Goal: Task Accomplishment & Management: Complete application form

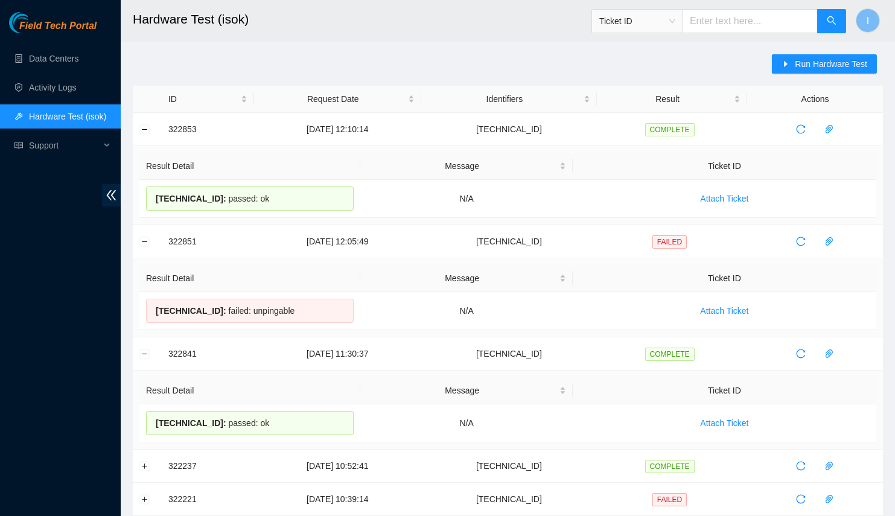
click at [0, 351] on div "Field Tech Portal Data Centers Activity Logs Hardware Test (isok) Support" at bounding box center [60, 264] width 121 height 504
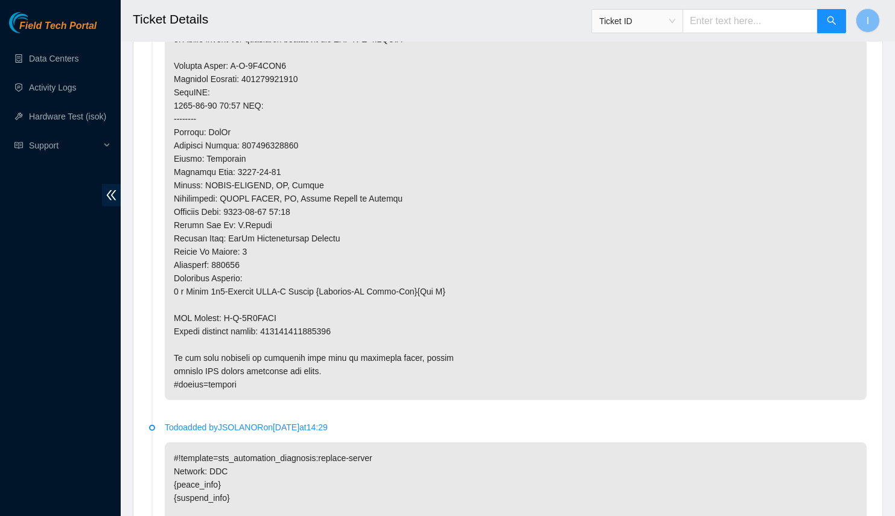
scroll to position [943, 0]
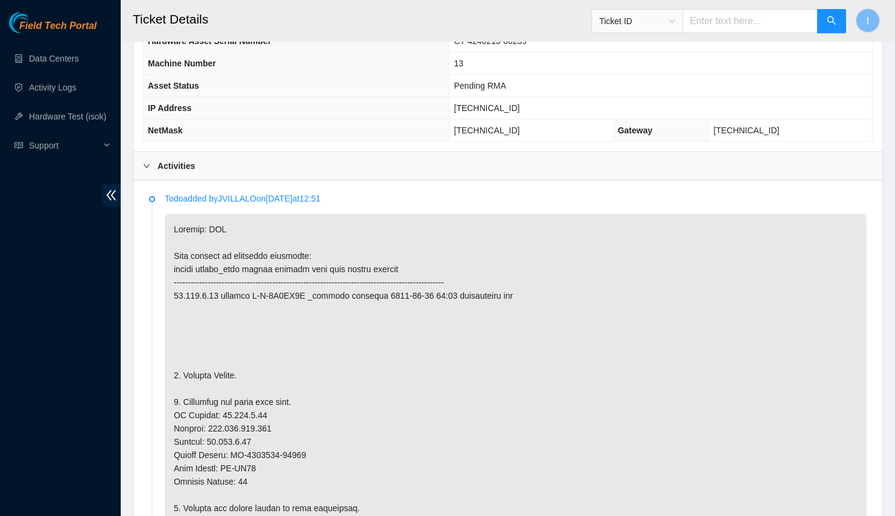
scroll to position [330, 0]
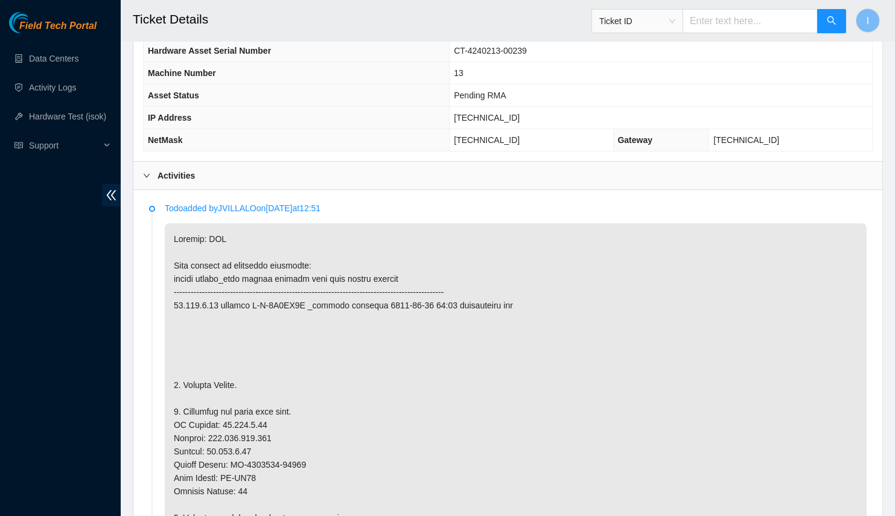
copy p "[TECHNICAL_ID]"
click at [539, 129] on td "[TECHNICAL_ID]" at bounding box center [530, 140] width 163 height 22
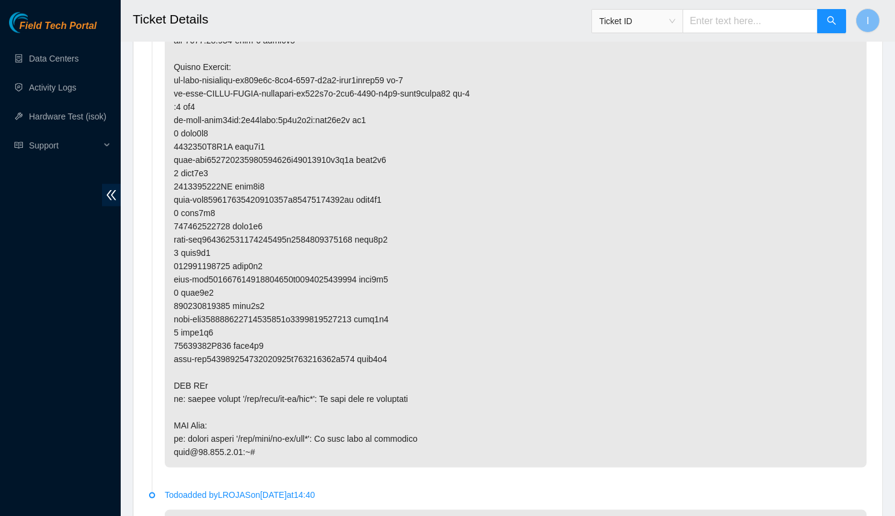
scroll to position [2874, 0]
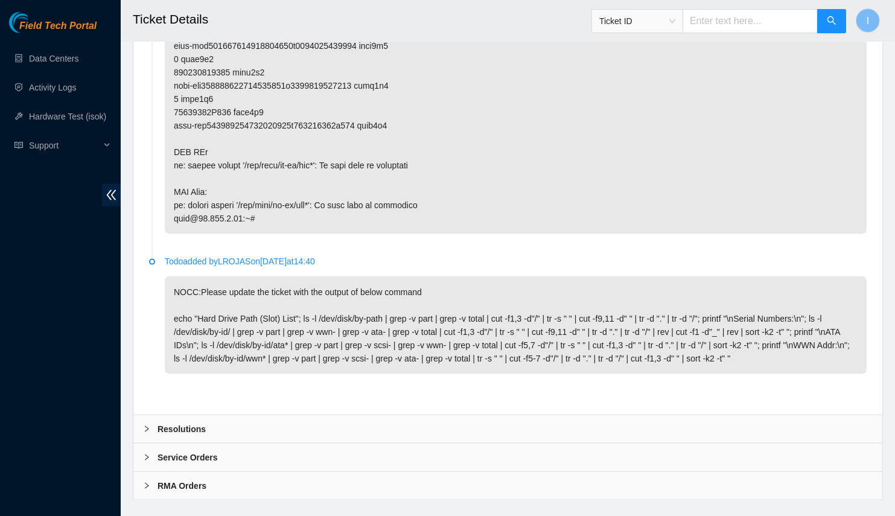
click at [221, 415] on div "Resolutions" at bounding box center [507, 429] width 749 height 28
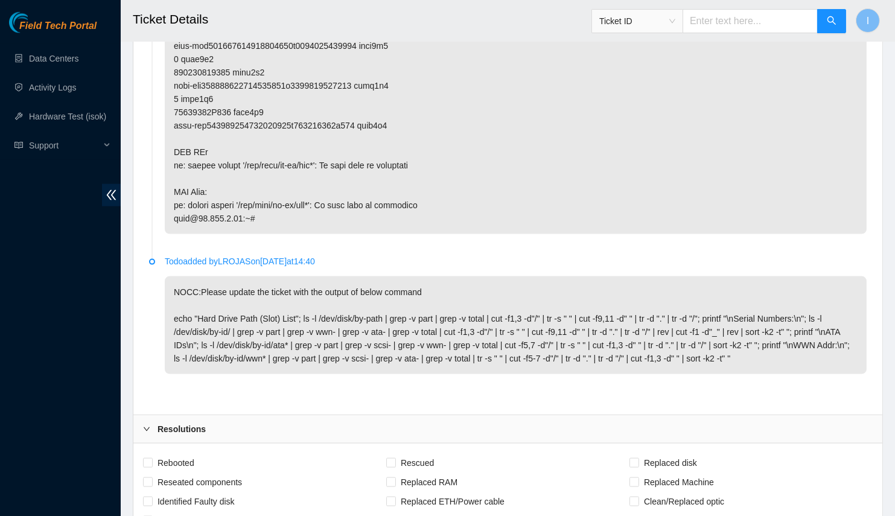
scroll to position [3184, 0]
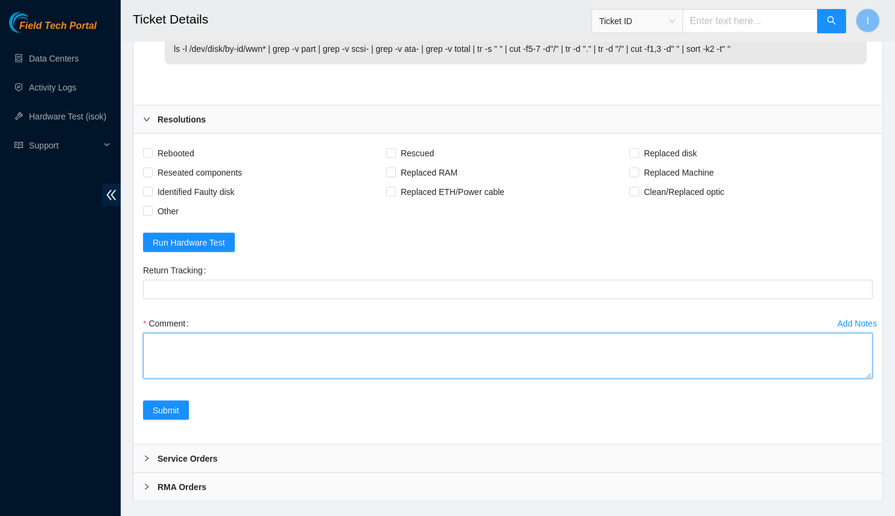
click at [266, 333] on textarea "Comment" at bounding box center [507, 356] width 729 height 46
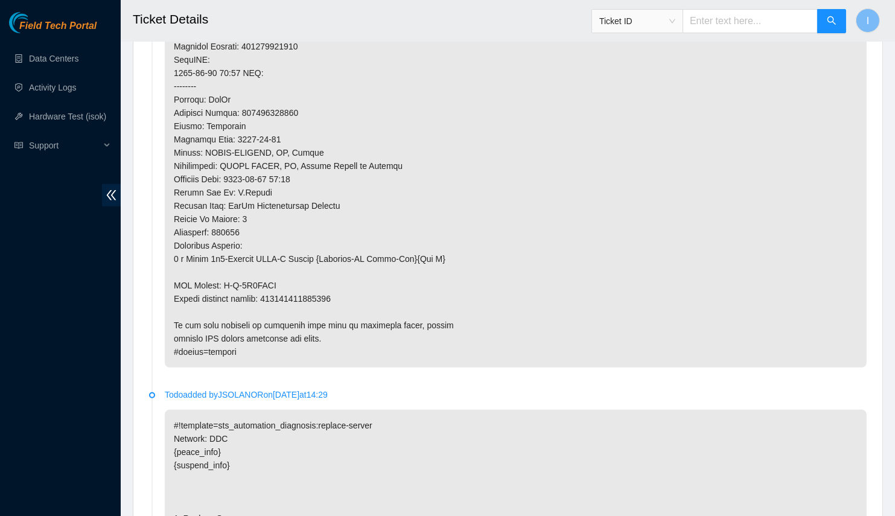
scroll to position [866, 0]
click at [297, 294] on p at bounding box center [516, 29] width 702 height 682
copy p "093642900249860"
click at [199, 121] on p at bounding box center [516, 29] width 702 height 682
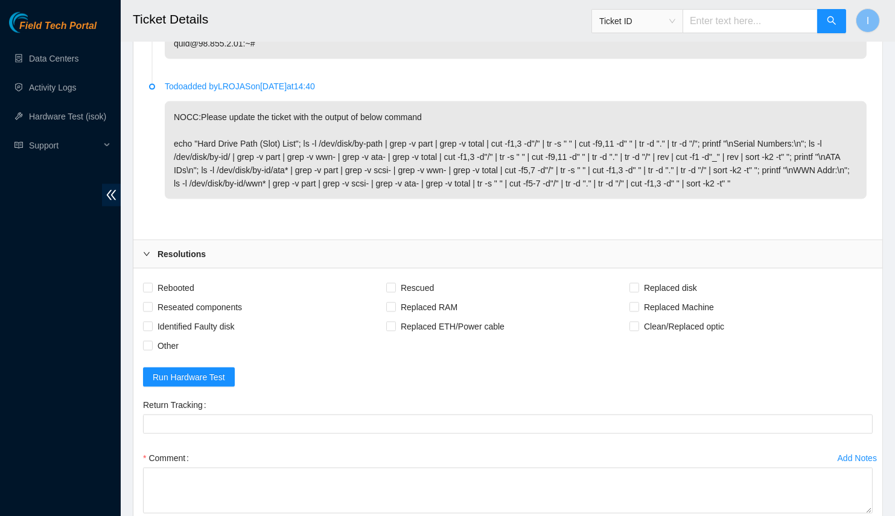
scroll to position [3184, 0]
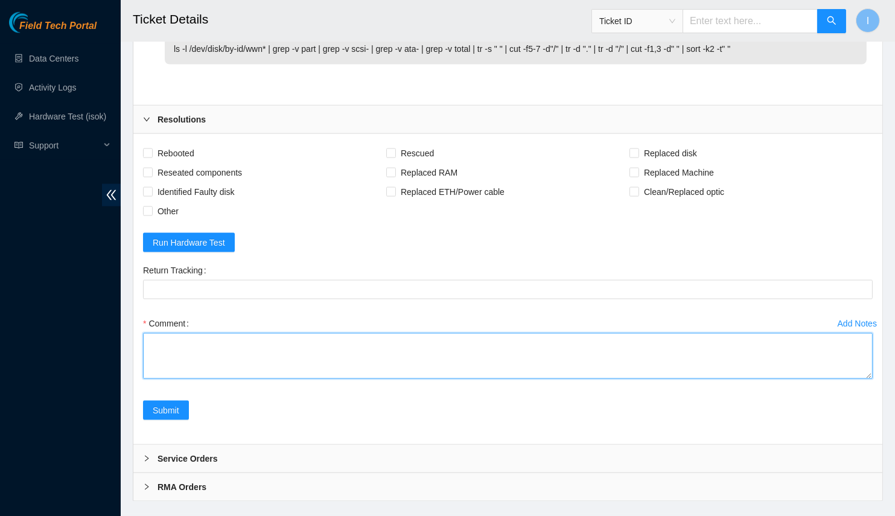
click at [227, 347] on textarea "Comment" at bounding box center [507, 356] width 729 height 46
paste textarea "B-V-5S9RJ2R Spoke with NOCC; safe Powered off server Replaced server OLD CT-424…"
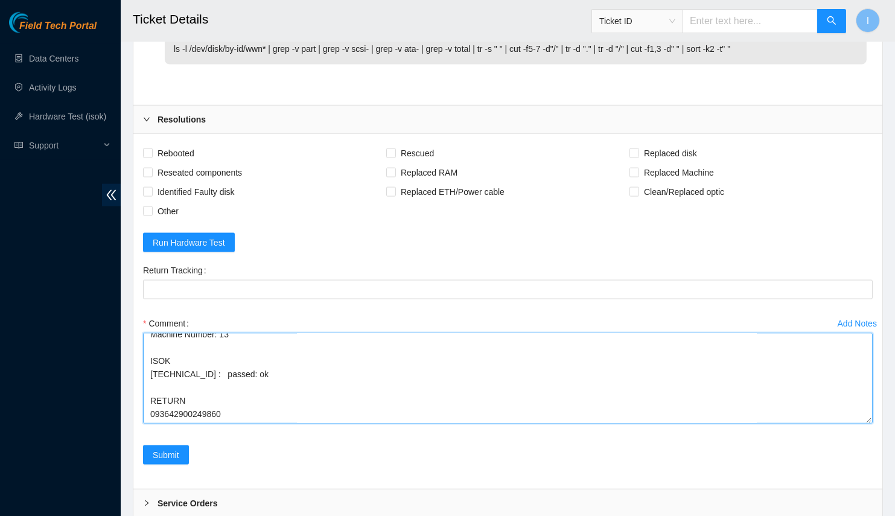
drag, startPoint x: 870, startPoint y: 354, endPoint x: 825, endPoint y: 516, distance: 167.7
click at [825, 423] on textarea "B-V-5S9RJ2R Spoke with NOCC; safe Powered off server Replaced server OLD CT-424…" at bounding box center [507, 378] width 729 height 90
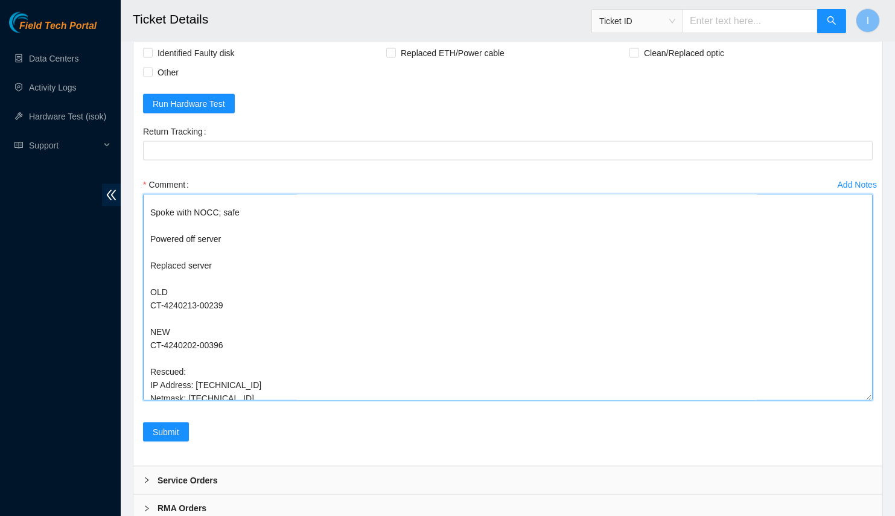
scroll to position [0, 0]
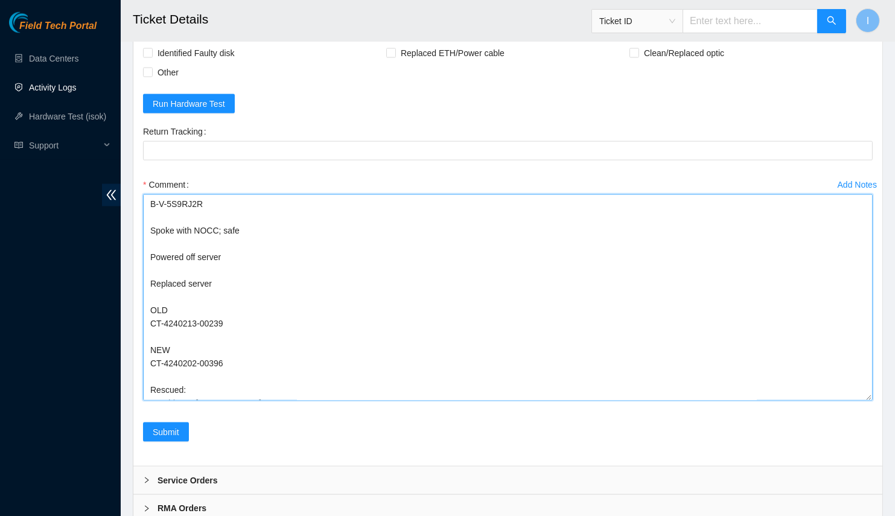
drag, startPoint x: 149, startPoint y: 212, endPoint x: 104, endPoint y: 95, distance: 125.5
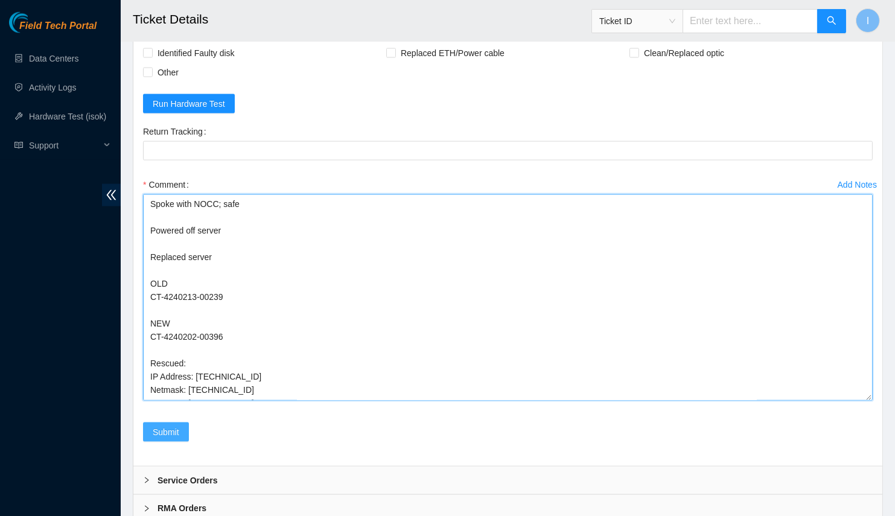
type textarea "Spoke with NOCC; safe Powered off server Replaced server OLD CT-4240213-00239 N…"
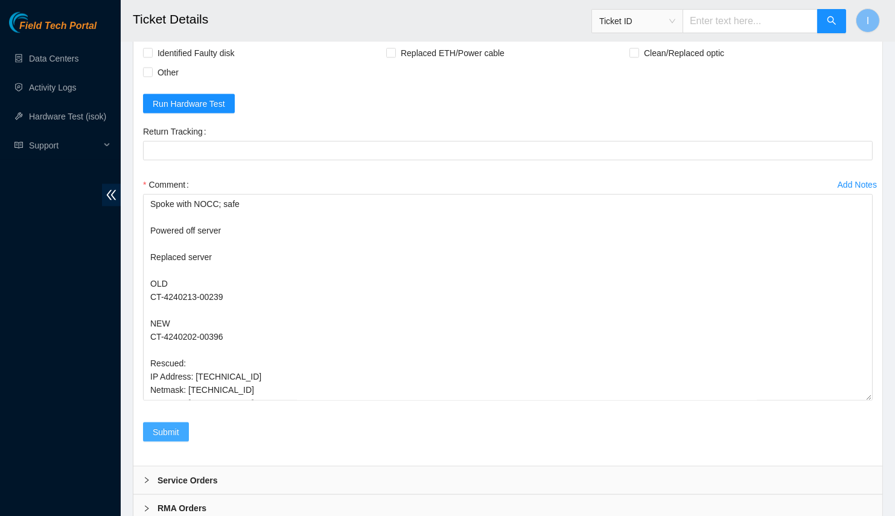
click at [173, 425] on span "Submit" at bounding box center [166, 431] width 27 height 13
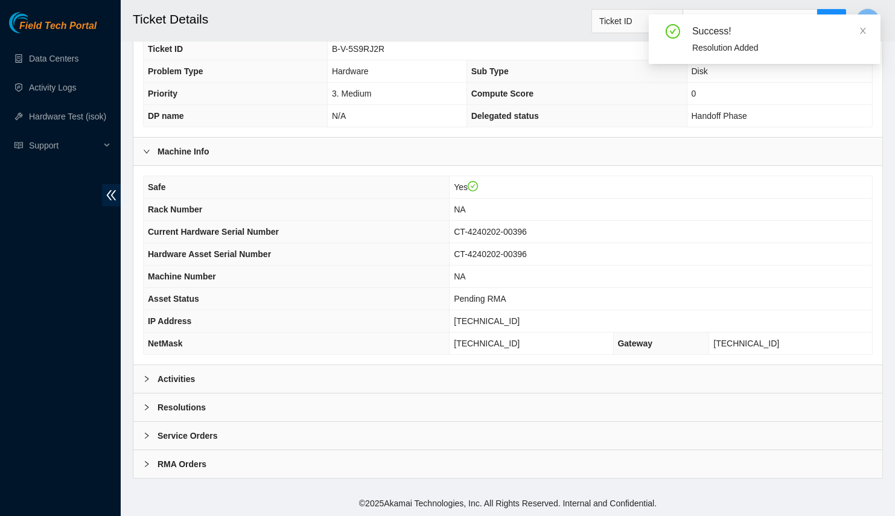
scroll to position [227, 0]
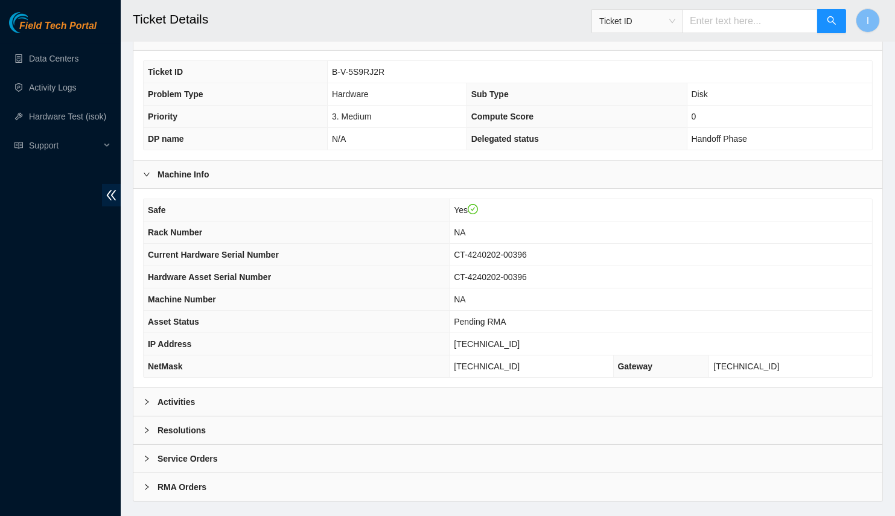
click at [213, 358] on div "Safe Yes Rack Number NA Current Hardware Serial Number CT-4240202-00396 Hardwar…" at bounding box center [507, 288] width 749 height 198
click at [257, 416] on div "Resolutions" at bounding box center [507, 430] width 749 height 28
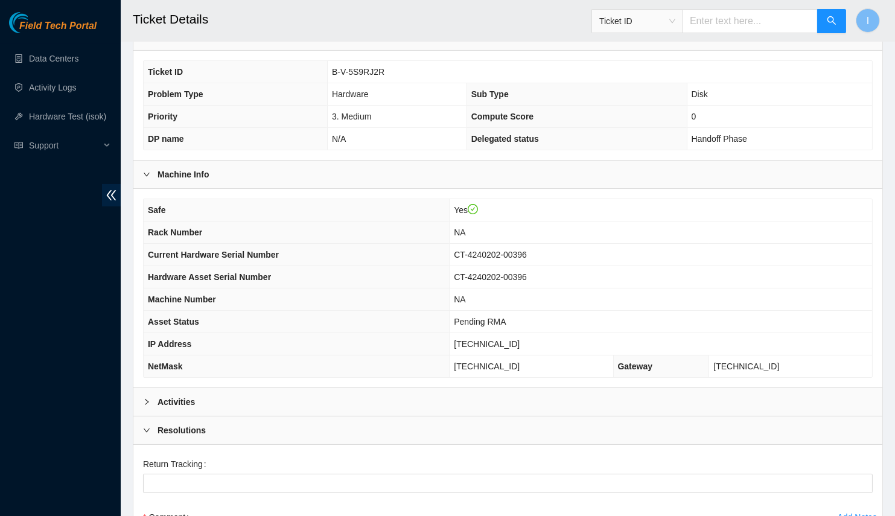
click at [282, 388] on div "Activities" at bounding box center [507, 402] width 749 height 28
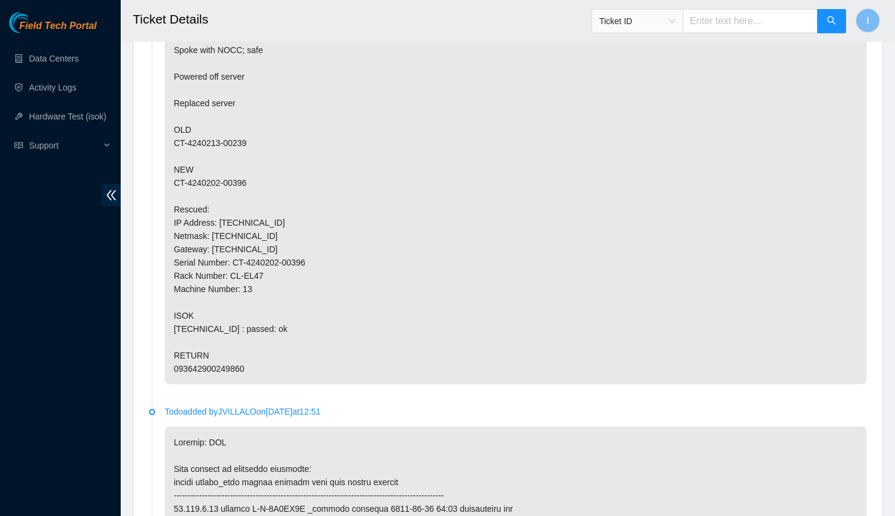
scroll to position [641, 0]
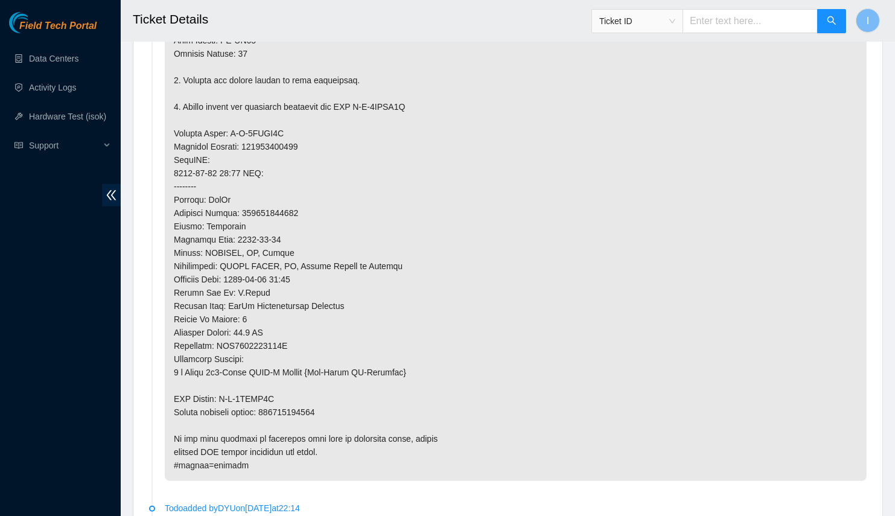
scroll to position [762, 0]
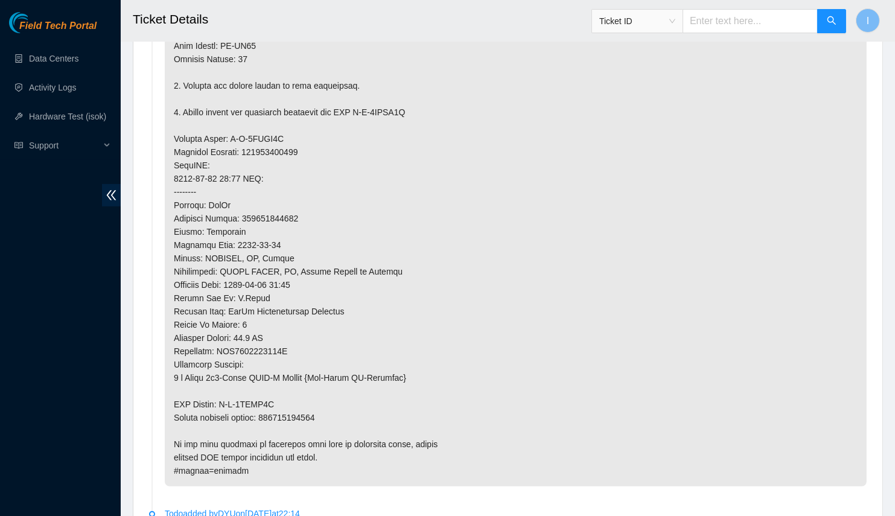
click at [220, 252] on p at bounding box center [516, 138] width 702 height 695
drag, startPoint x: 220, startPoint y: 252, endPoint x: 265, endPoint y: 250, distance: 45.3
click at [265, 250] on p at bounding box center [516, 138] width 702 height 695
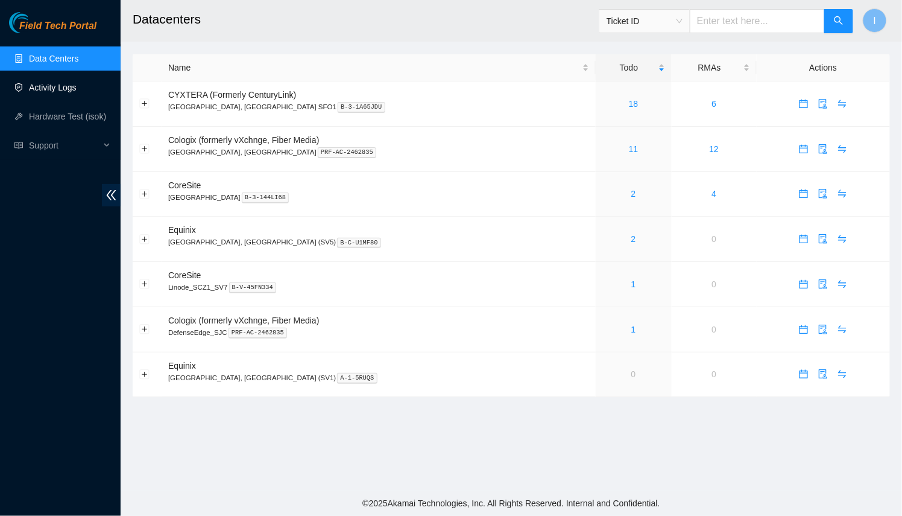
click at [77, 92] on link "Activity Logs" at bounding box center [53, 88] width 48 height 10
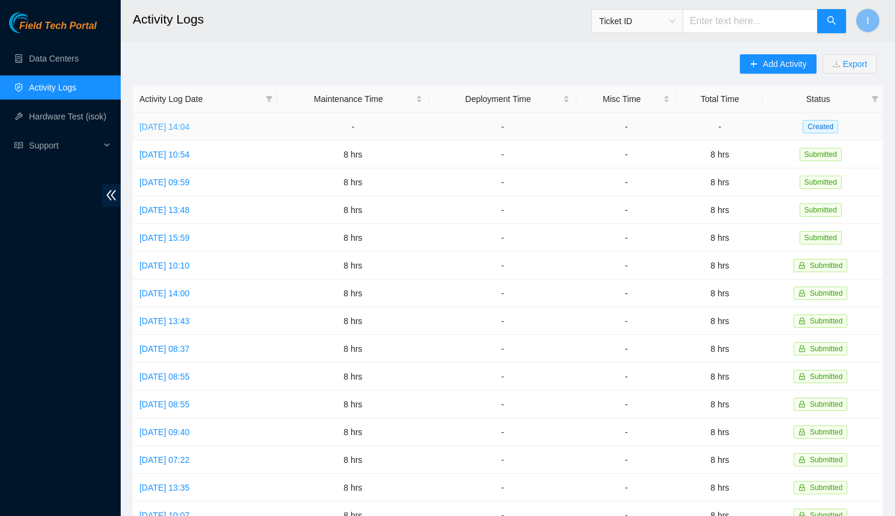
click at [150, 127] on link "Thu, 14 Aug 2025 14:04" at bounding box center [164, 127] width 50 height 10
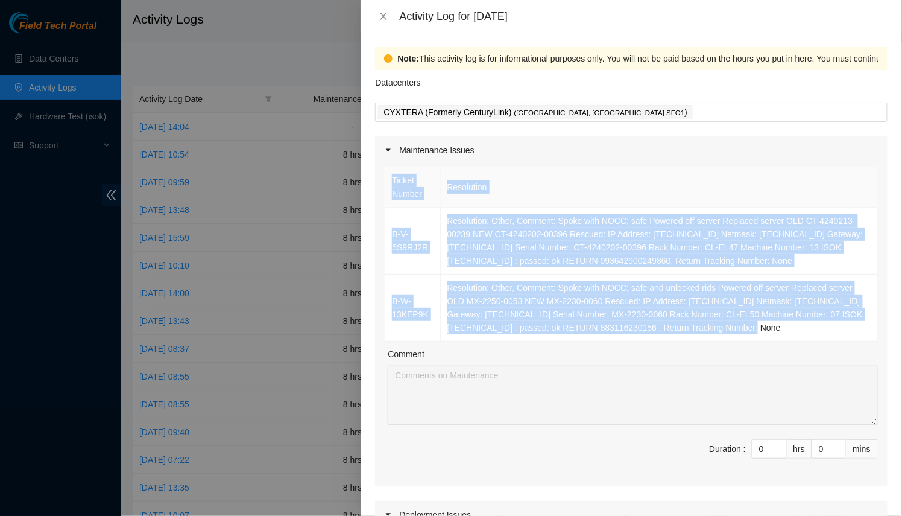
drag, startPoint x: 700, startPoint y: 334, endPoint x: 385, endPoint y: 215, distance: 336.9
click at [385, 215] on div "Ticket Number Resolution B-V-5S9RJ2R Resolution: Other, Comment: Spoke with NOC…" at bounding box center [631, 253] width 493 height 175
copy table "Ticket Number Resolution B-V-5S9RJ2R Resolution: Other, Comment: Spoke with NOC…"
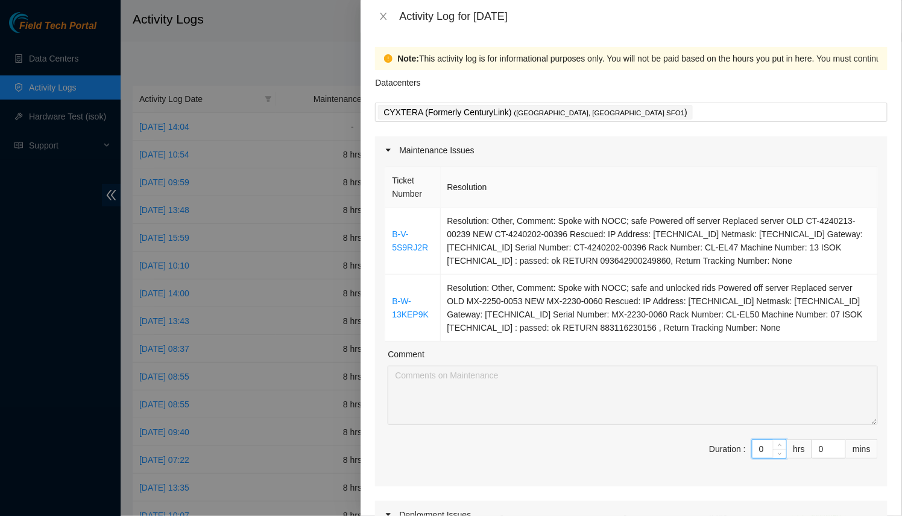
drag, startPoint x: 756, startPoint y: 442, endPoint x: 645, endPoint y: 463, distance: 113.7
click at [645, 463] on span "Duration : 0 hrs 0 mins" at bounding box center [631, 456] width 493 height 34
type input "8"
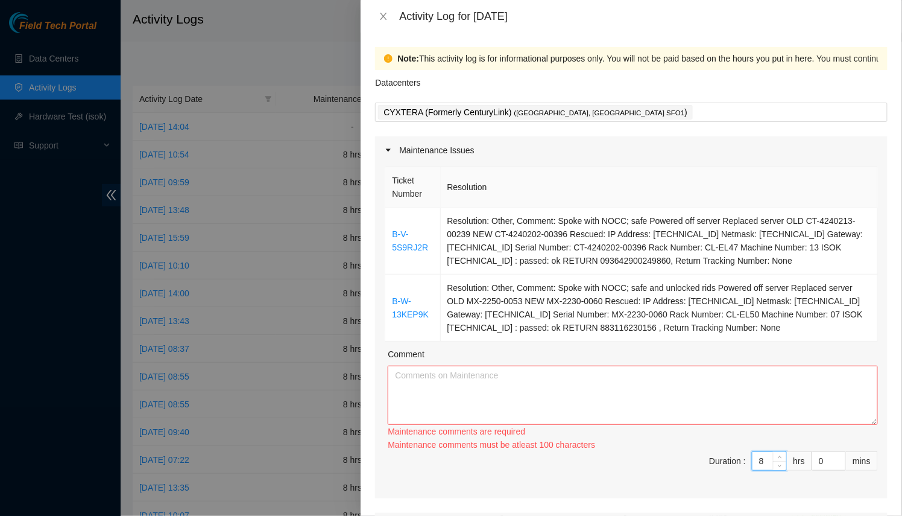
type input "8"
click at [603, 385] on textarea "Comment" at bounding box center [633, 395] width 490 height 59
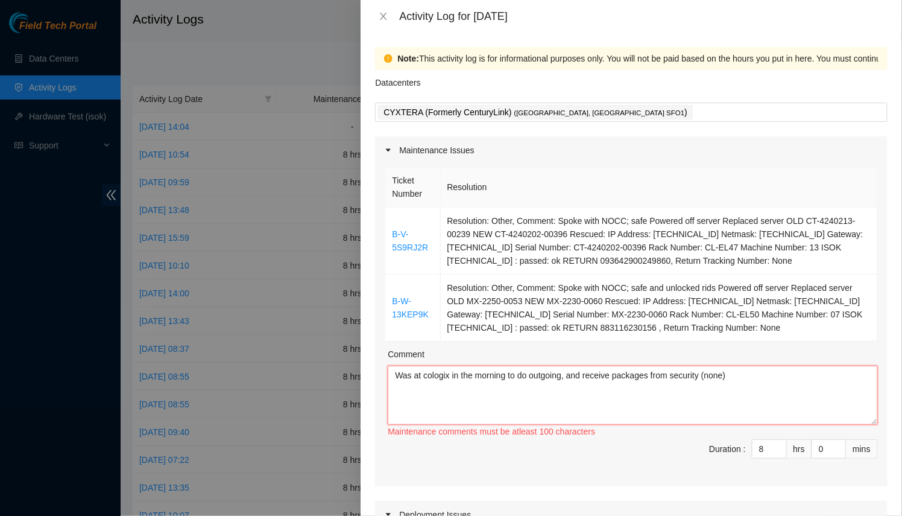
paste textarea "Ticket Number Resolution B-V-5S9RJ2R Resolution: Other, Comment: Spoke with NOC…"
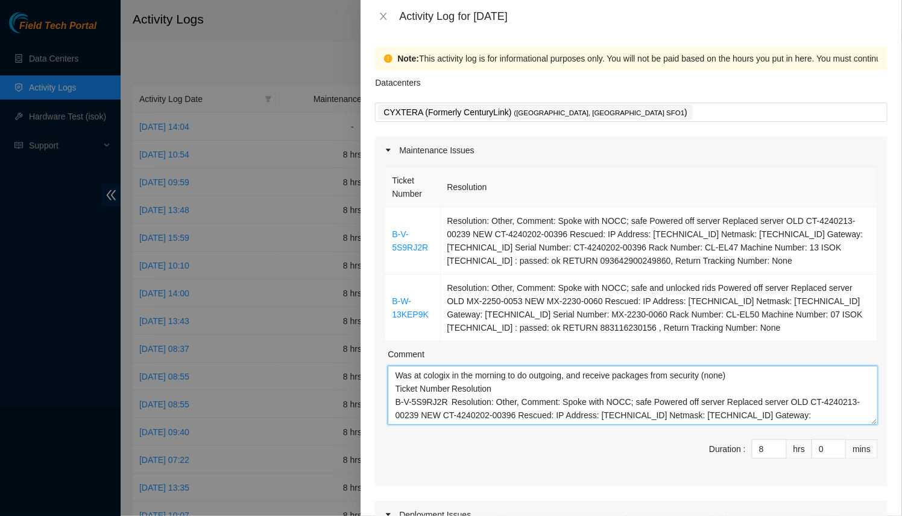
click at [758, 373] on textarea "Was at cologix in the morning to do outgoing, and receive packages from securit…" at bounding box center [633, 395] width 490 height 59
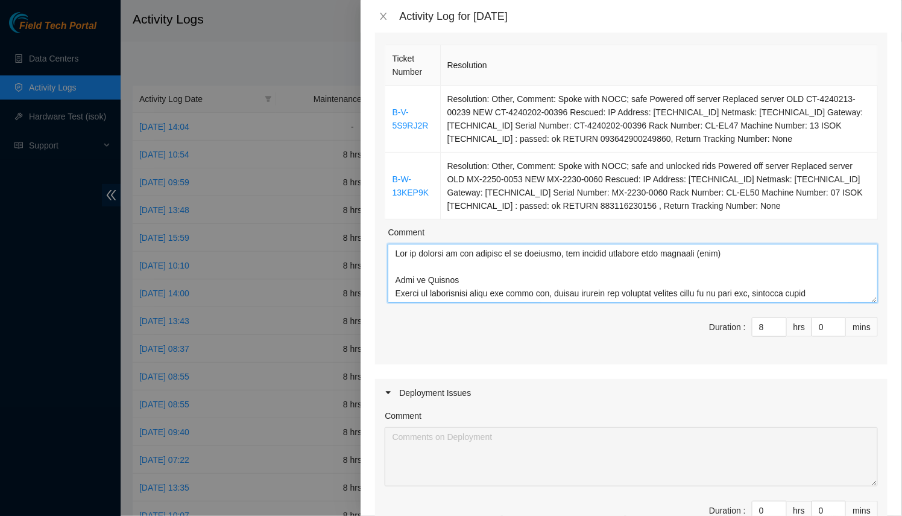
click at [779, 284] on textarea "Comment" at bounding box center [633, 273] width 490 height 59
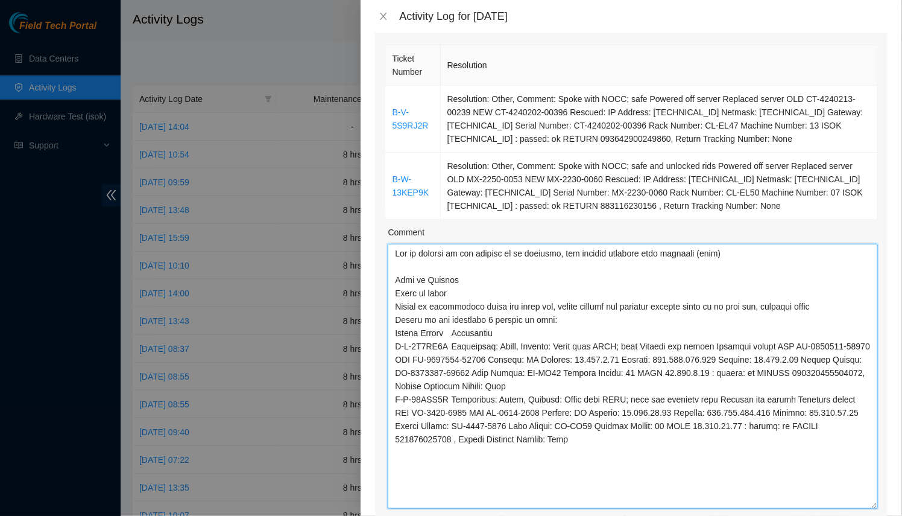
drag, startPoint x: 867, startPoint y: 296, endPoint x: 817, endPoint y: 516, distance: 225.2
click at [817, 509] on textarea "Comment" at bounding box center [633, 376] width 490 height 265
click at [458, 290] on textarea "Comment" at bounding box center [633, 382] width 490 height 277
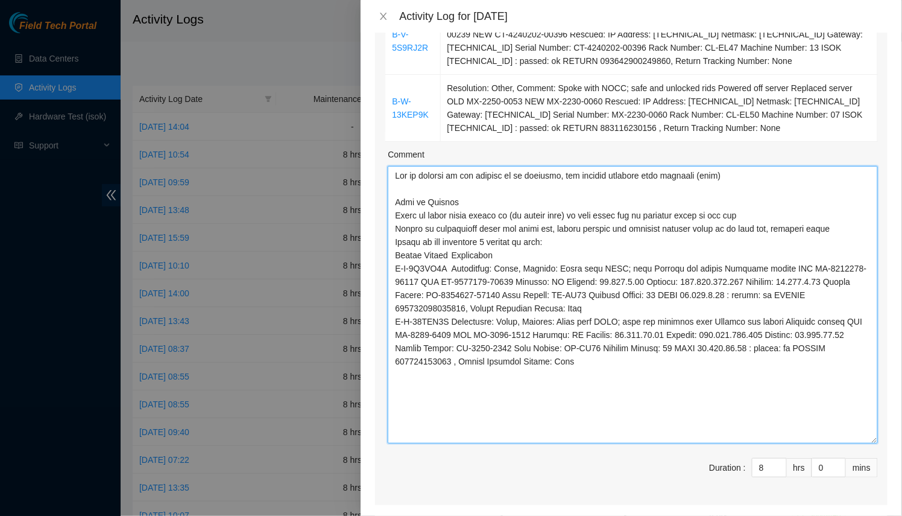
scroll to position [200, 0]
click at [615, 356] on textarea "Comment" at bounding box center [633, 303] width 490 height 277
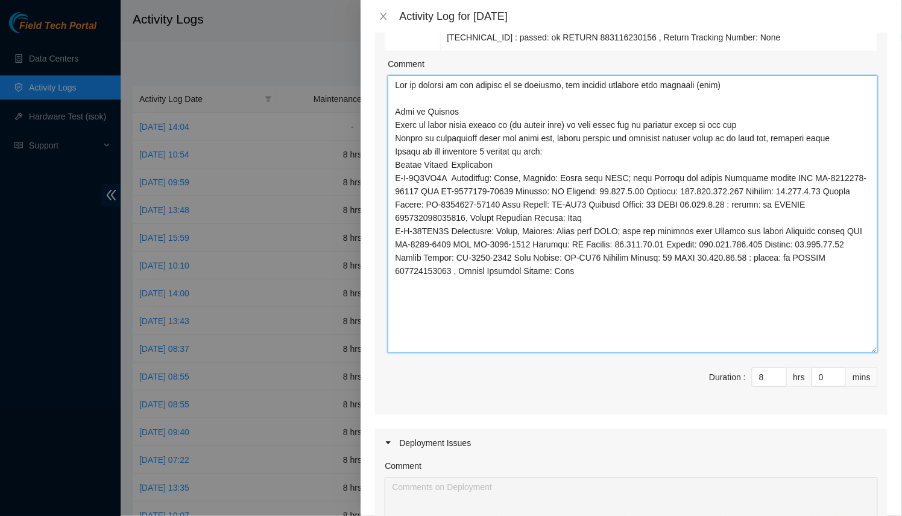
scroll to position [268, 0]
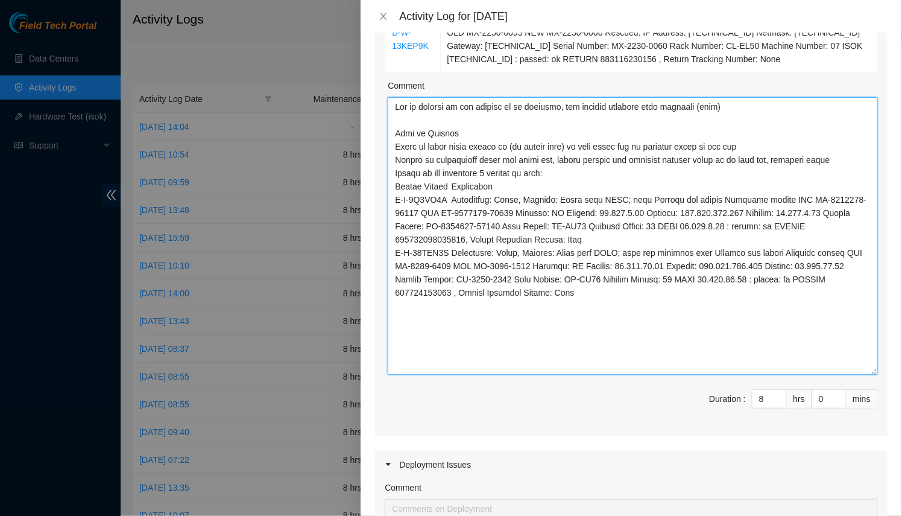
click at [487, 130] on textarea "Comment" at bounding box center [633, 235] width 490 height 277
click at [776, 137] on textarea "Comment" at bounding box center [633, 235] width 490 height 277
click at [556, 161] on textarea "Comment" at bounding box center [633, 235] width 490 height 277
paste textarea "DP77156"
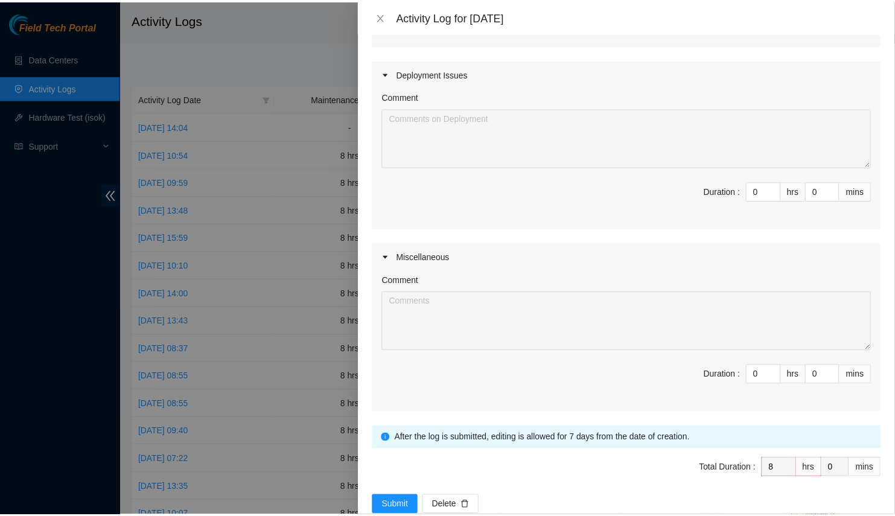
scroll to position [683, 0]
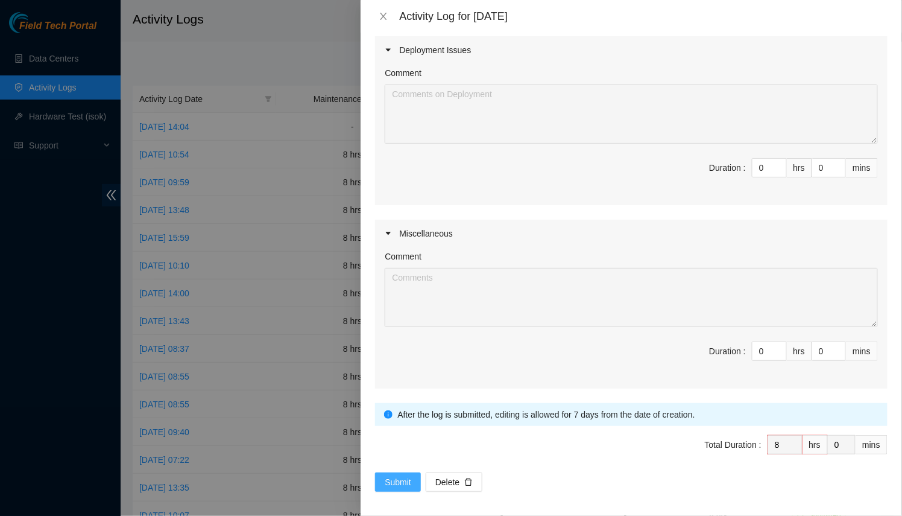
type textarea "Was at cologix in the morning to do outgoing, and receive packages from securit…"
click at [390, 475] on span "Submit" at bounding box center [398, 481] width 27 height 13
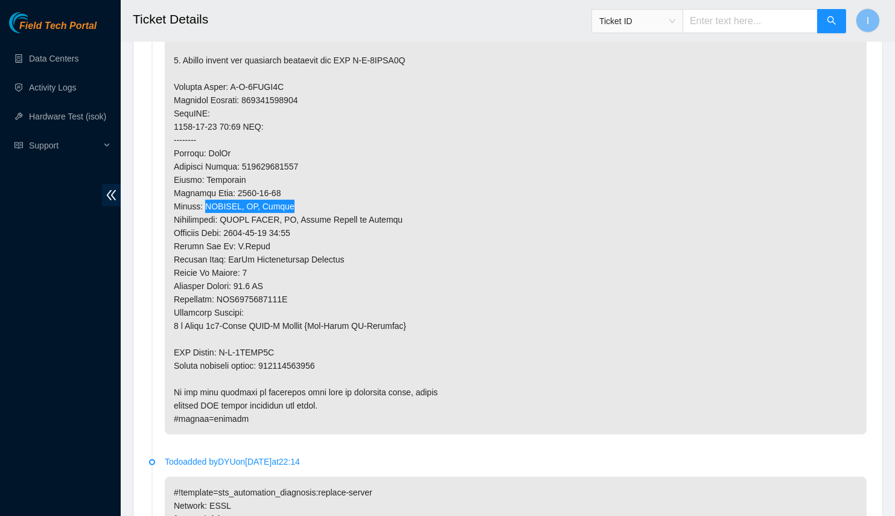
scroll to position [817, 0]
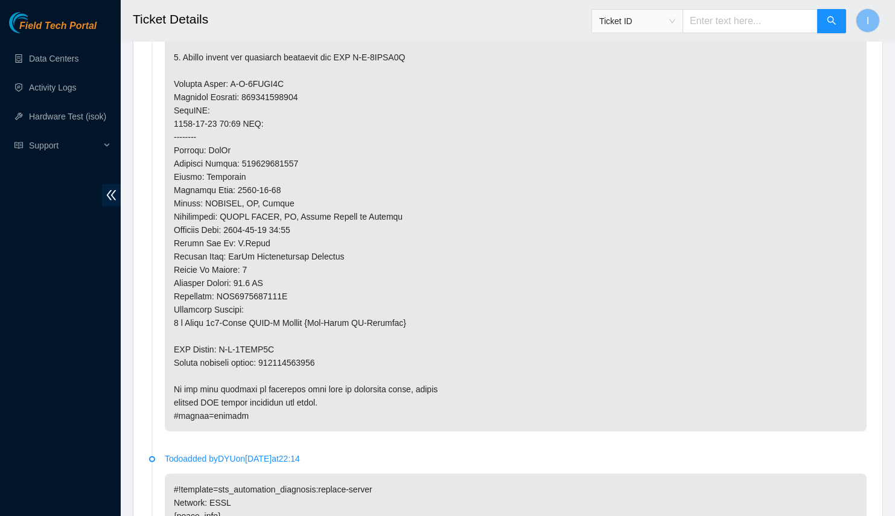
click at [291, 350] on p at bounding box center [516, 83] width 702 height 695
copy p "883116230156"
click at [53, 366] on div "Field Tech Portal Data Centers Activity Logs Hardware Test (isok) Support" at bounding box center [60, 264] width 121 height 504
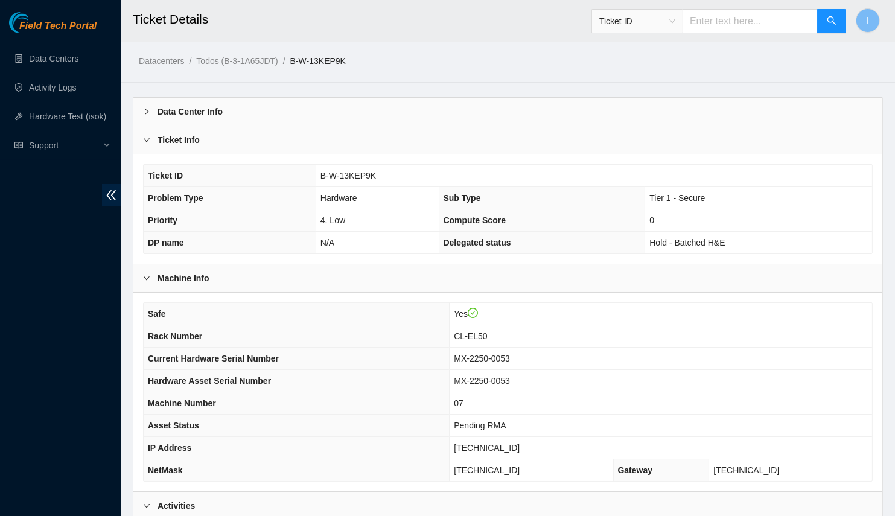
scroll to position [1592, 0]
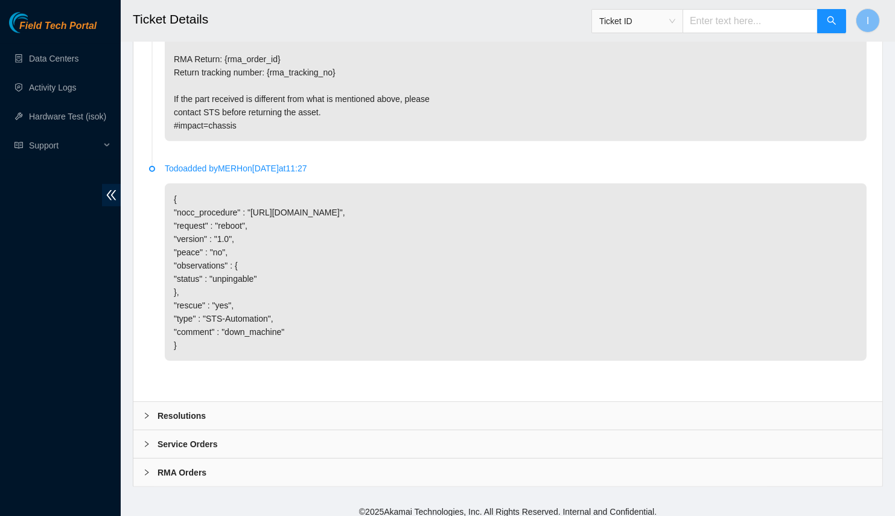
click at [319, 422] on div "Resolutions" at bounding box center [507, 416] width 749 height 28
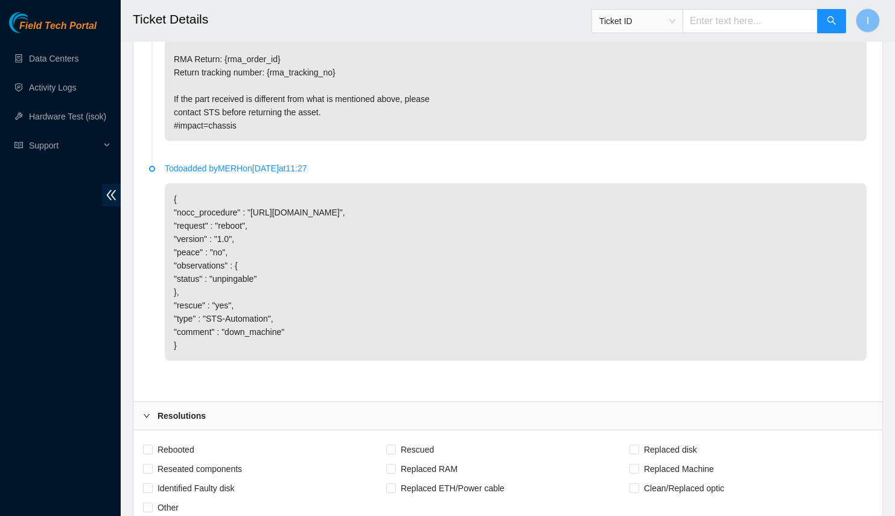
scroll to position [1901, 0]
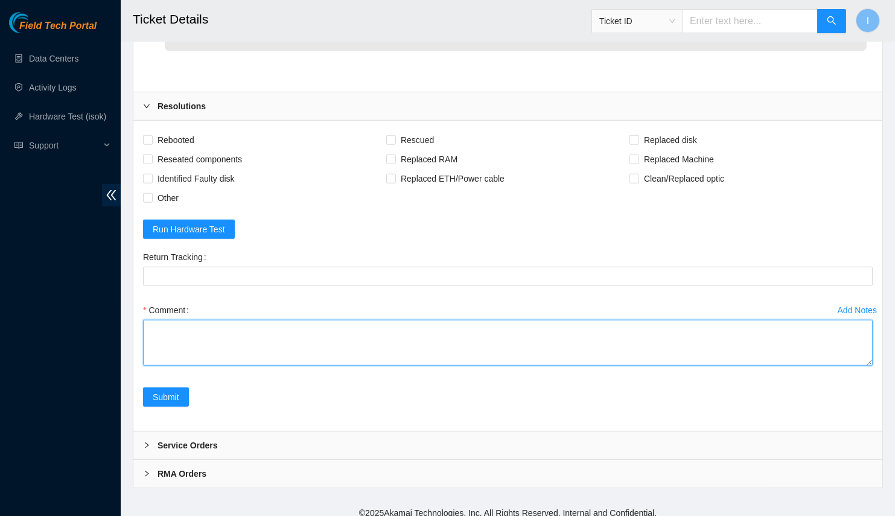
click at [287, 343] on textarea "Comment" at bounding box center [507, 343] width 729 height 46
paste textarea "B-W-13KEP9K Spoke with NOCC; safe and unlocked rids Powered off server Replaced…"
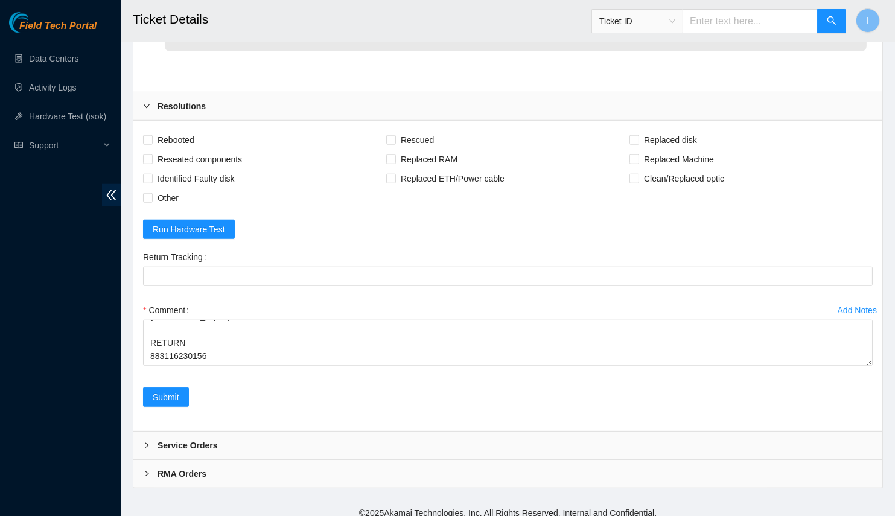
drag, startPoint x: 866, startPoint y: 358, endPoint x: 794, endPoint y: 516, distance: 173.6
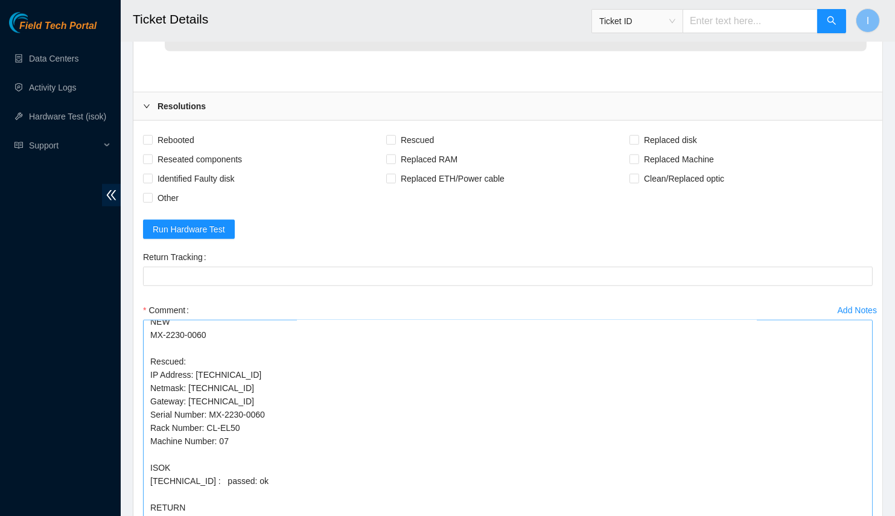
scroll to position [179, 0]
drag, startPoint x: 870, startPoint y: 353, endPoint x: 814, endPoint y: 516, distance: 172.3
click at [814, 515] on textarea "B-W-13KEP9K Spoke with NOCC; safe and unlocked rids Powered off server Replaced…" at bounding box center [507, 425] width 729 height 211
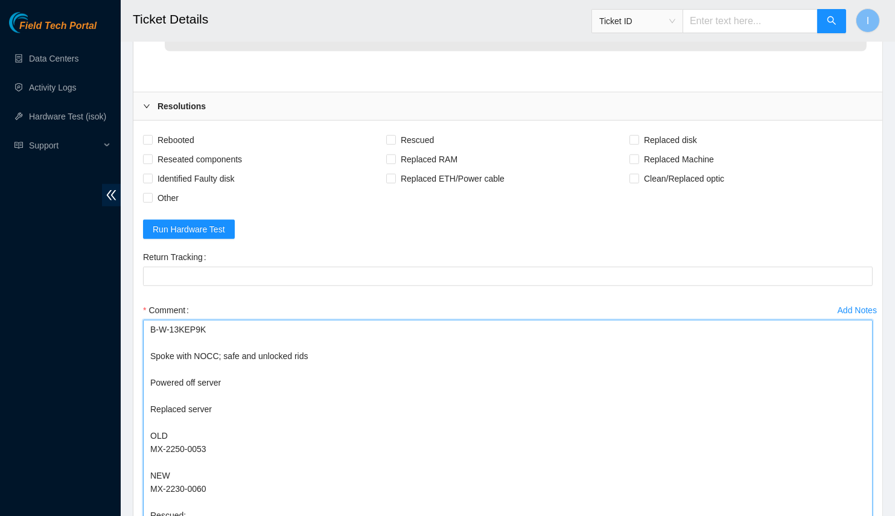
drag, startPoint x: 154, startPoint y: 347, endPoint x: 139, endPoint y: 322, distance: 29.2
click at [139, 322] on div "Add Notes Comment B-W-13KEP9K Spoke with NOCC; safe and unlocked rids Powered o…" at bounding box center [507, 426] width 739 height 252
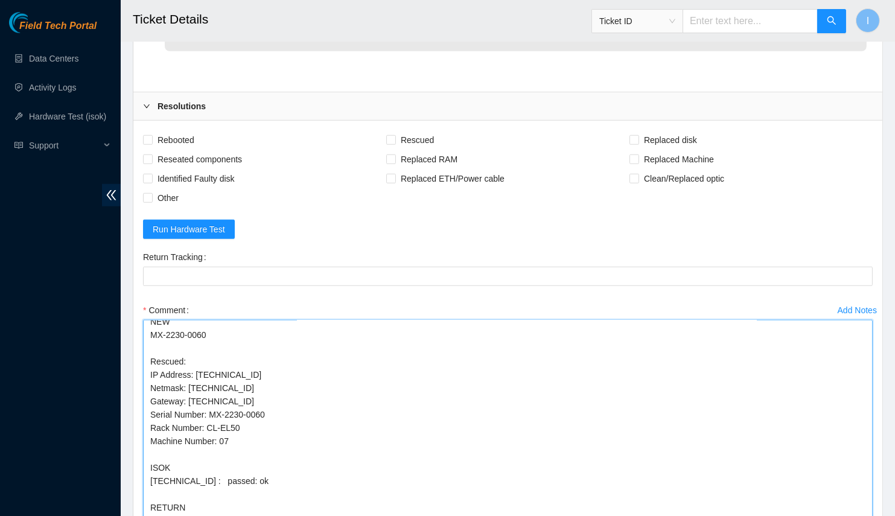
scroll to position [2067, 0]
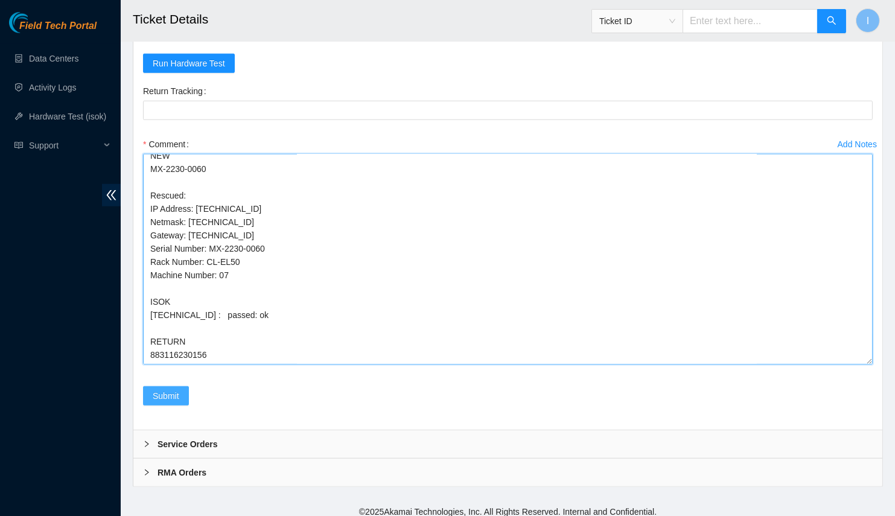
type textarea "Spoke with NOCC; safe and unlocked rids Powered off server Replaced server OLD …"
click at [172, 393] on span "Submit" at bounding box center [166, 395] width 27 height 13
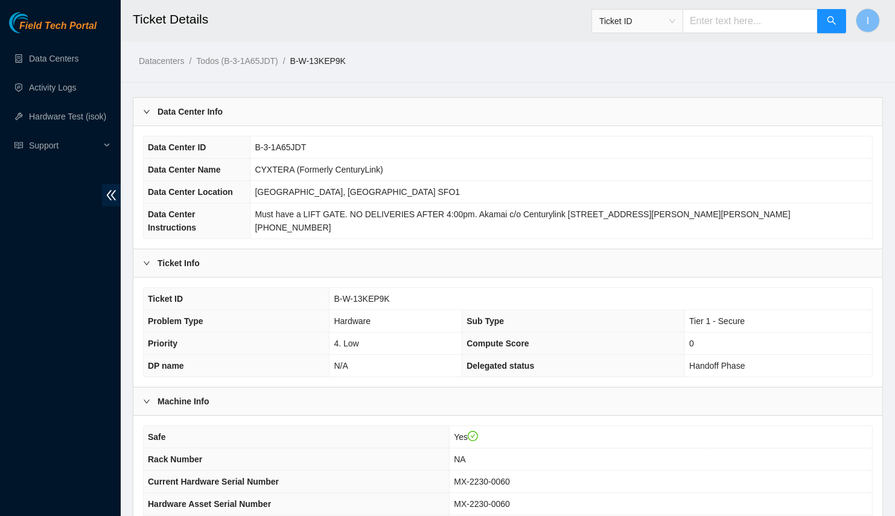
scroll to position [227, 0]
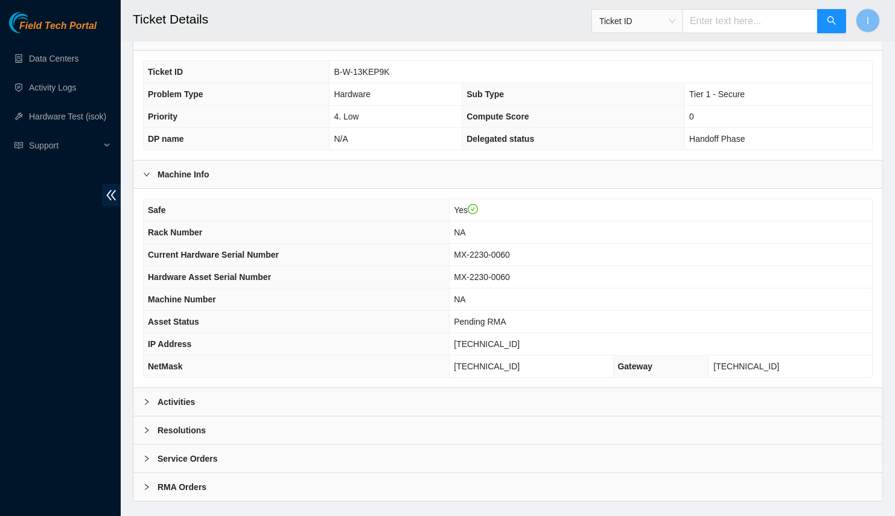
click at [253, 388] on div "Activities" at bounding box center [507, 402] width 749 height 28
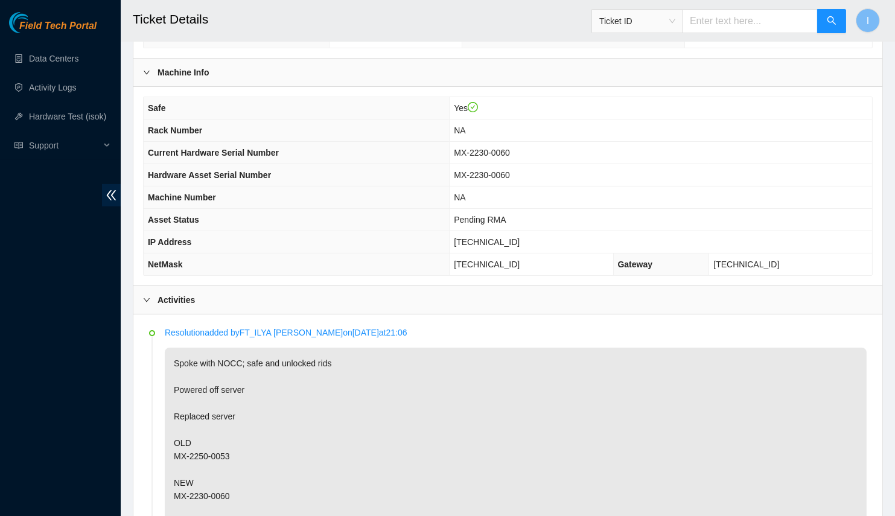
scroll to position [325, 0]
